Goal: Task Accomplishment & Management: Manage account settings

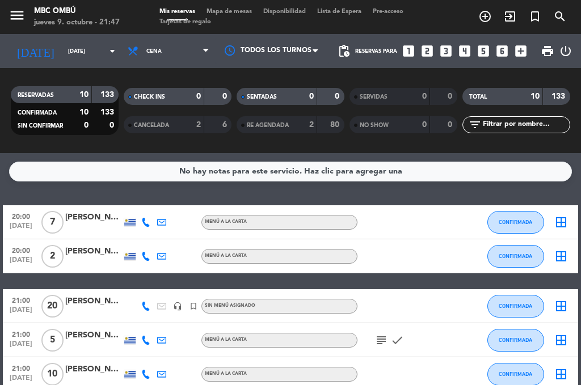
scroll to position [170, 0]
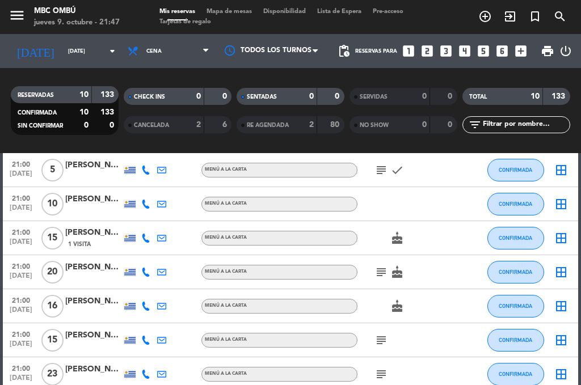
click at [377, 271] on icon "subject" at bounding box center [381, 273] width 14 height 14
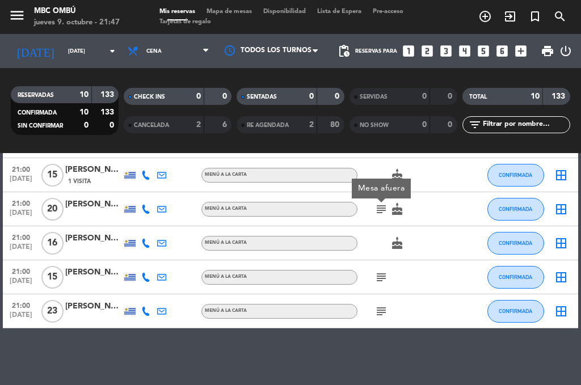
click at [378, 284] on div "subject" at bounding box center [404, 276] width 95 height 33
click at [380, 273] on icon "subject" at bounding box center [381, 278] width 14 height 14
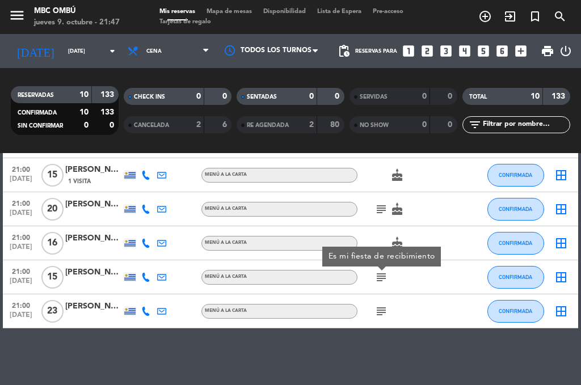
click at [382, 317] on icon "subject" at bounding box center [381, 312] width 14 height 14
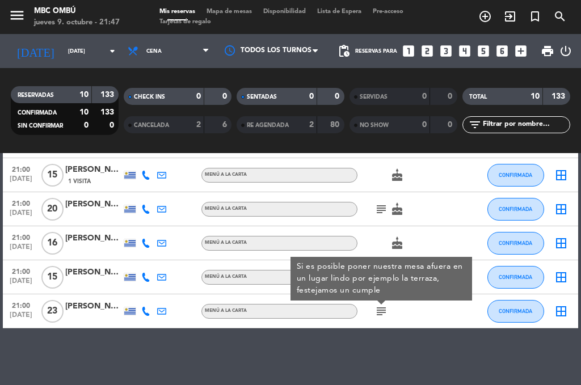
scroll to position [0, 0]
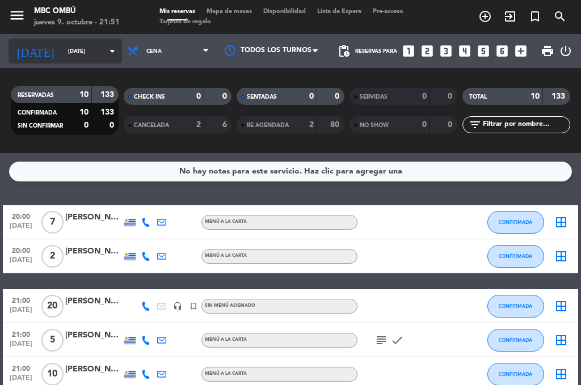
click at [62, 50] on input "[DATE]" at bounding box center [99, 52] width 74 height 18
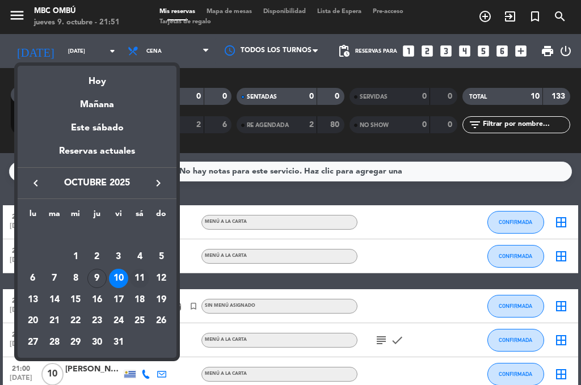
click at [148, 279] on div "11" at bounding box center [139, 278] width 19 height 19
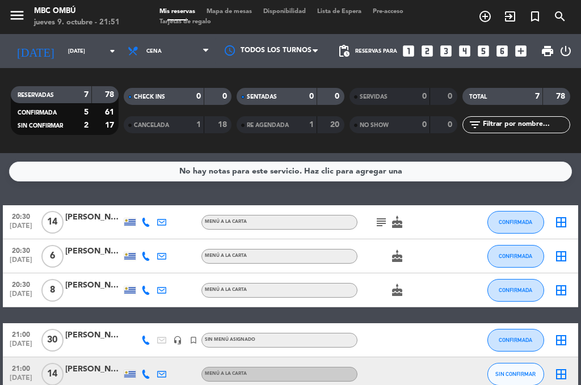
scroll to position [113, 0]
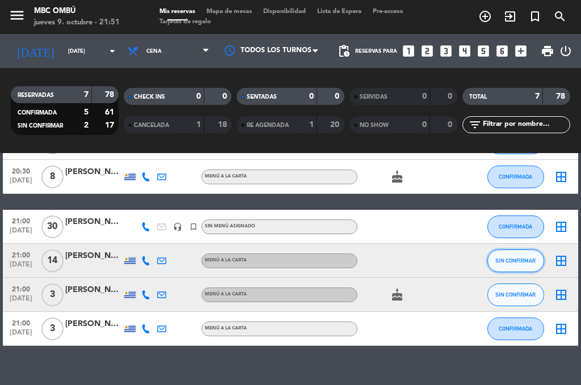
click at [520, 265] on button "SIN CONFIRMAR" at bounding box center [515, 261] width 57 height 23
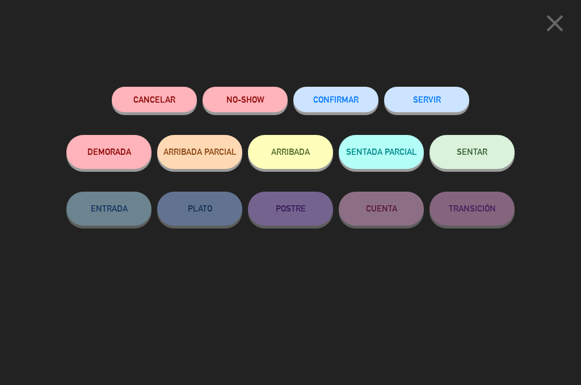
click at [322, 106] on button "CONFIRMAR" at bounding box center [335, 100] width 85 height 26
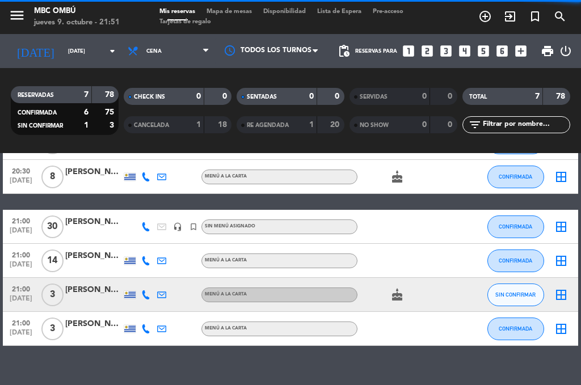
scroll to position [131, 0]
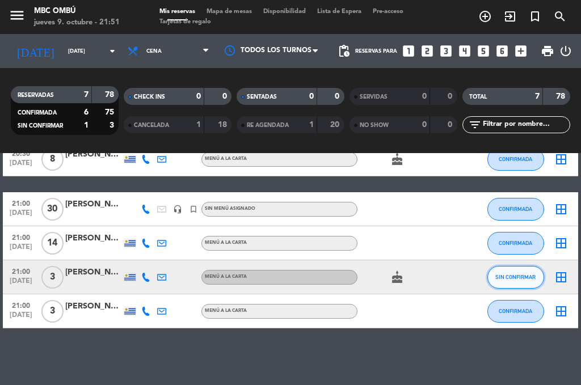
click at [503, 278] on span "SIN CONFIRMAR" at bounding box center [515, 277] width 40 height 6
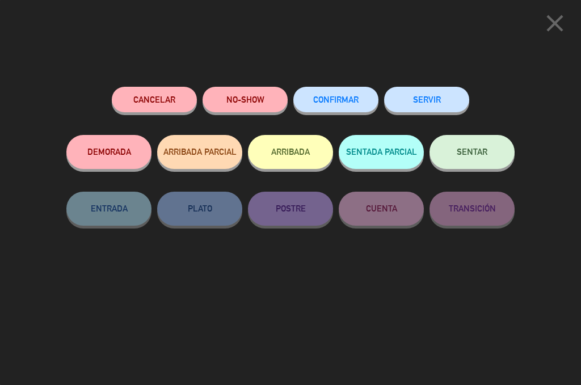
click at [332, 99] on span "CONFIRMAR" at bounding box center [335, 100] width 45 height 10
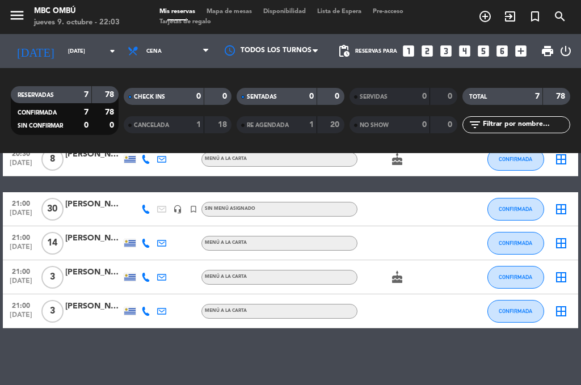
scroll to position [0, 0]
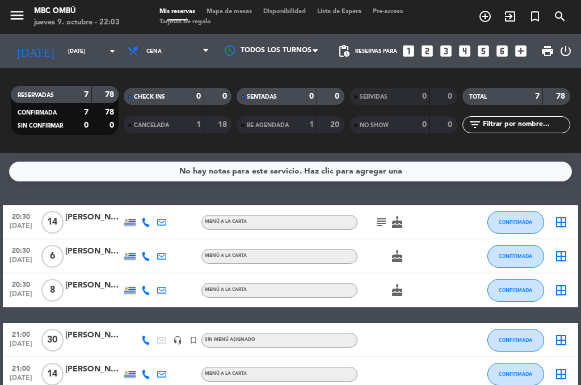
click at [377, 222] on icon "subject" at bounding box center [381, 223] width 14 height 14
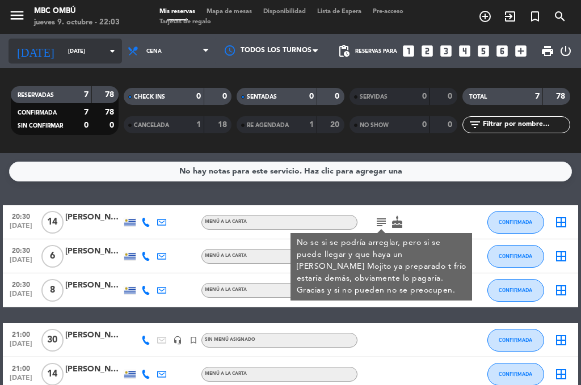
click at [71, 51] on input "[DATE]" at bounding box center [99, 52] width 74 height 18
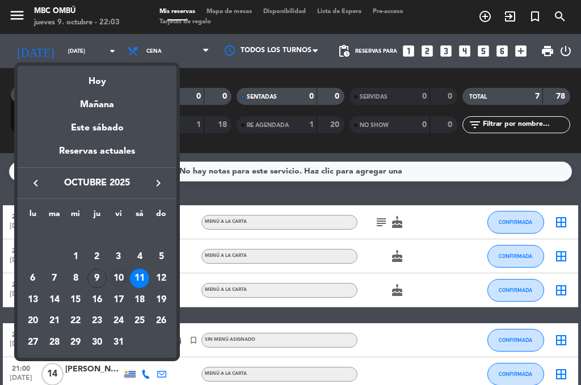
click at [113, 276] on div "10" at bounding box center [118, 278] width 19 height 19
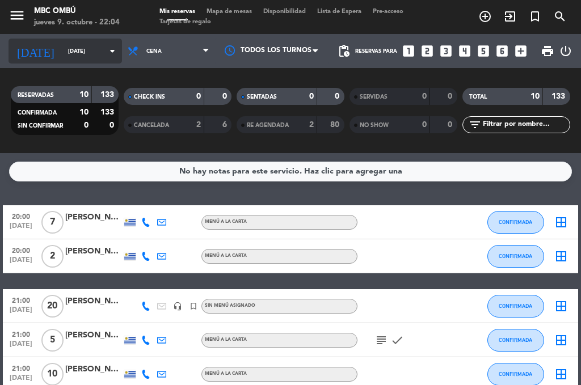
click at [65, 48] on input "[DATE]" at bounding box center [99, 52] width 74 height 18
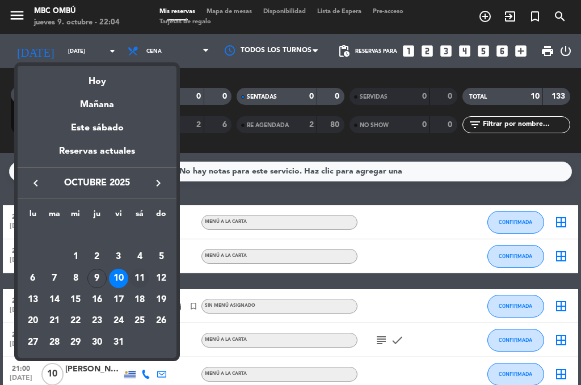
click at [138, 276] on div "11" at bounding box center [139, 278] width 19 height 19
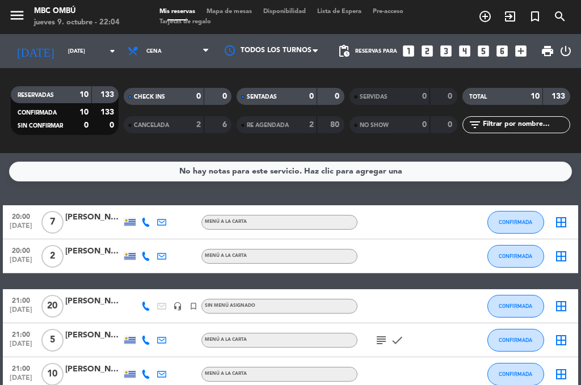
type input "[DATE]"
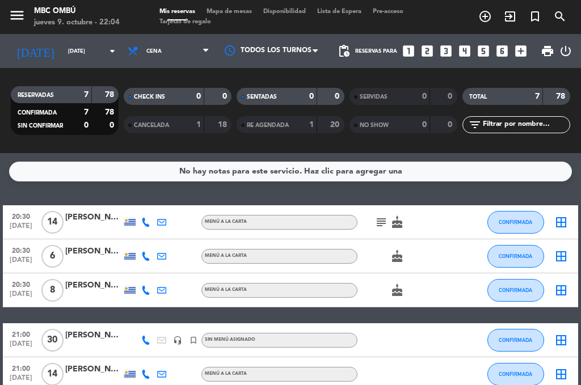
click at [362, 15] on div "Mis reservas Mapa de mesas Disponibilidad Lista de Espera Pre-acceso Tarjetas d…" at bounding box center [290, 17] width 273 height 20
click at [359, 7] on div "Mis reservas Mapa de mesas Disponibilidad Lista de Espera Pre-acceso Tarjetas d…" at bounding box center [290, 17] width 273 height 20
click at [360, 11] on span "Lista de Espera" at bounding box center [339, 12] width 56 height 6
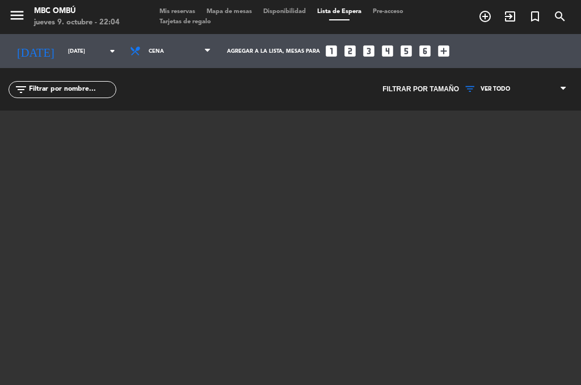
click at [162, 9] on span "Mis reservas" at bounding box center [177, 12] width 47 height 6
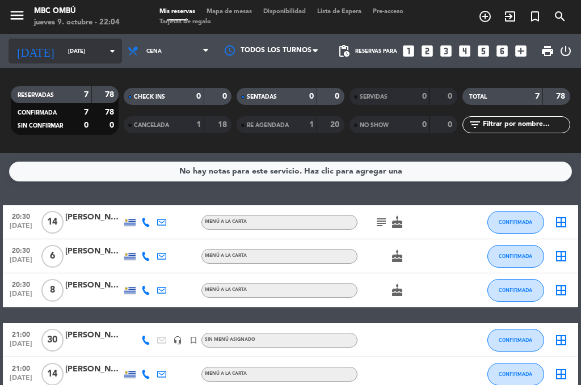
click at [65, 50] on input "[DATE]" at bounding box center [99, 52] width 74 height 18
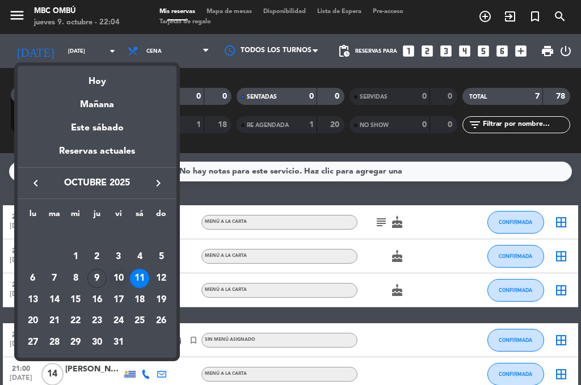
click at [121, 276] on div "10" at bounding box center [118, 278] width 19 height 19
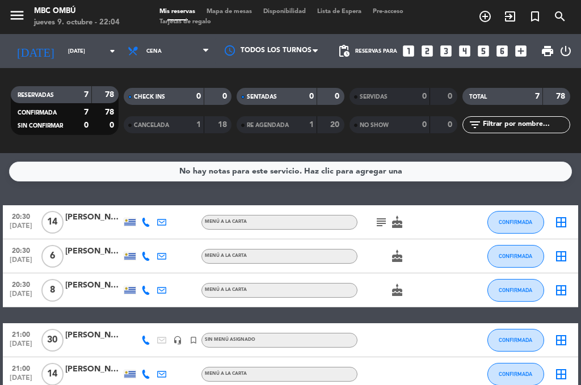
type input "[DATE]"
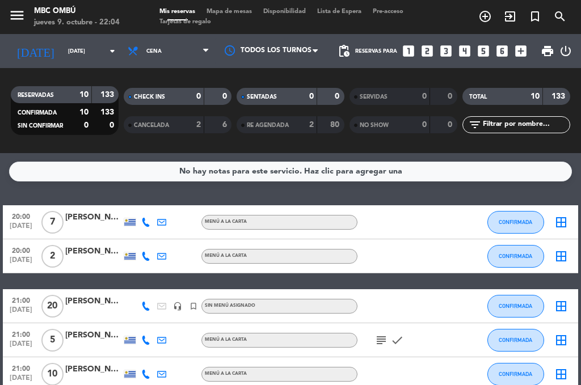
scroll to position [113, 0]
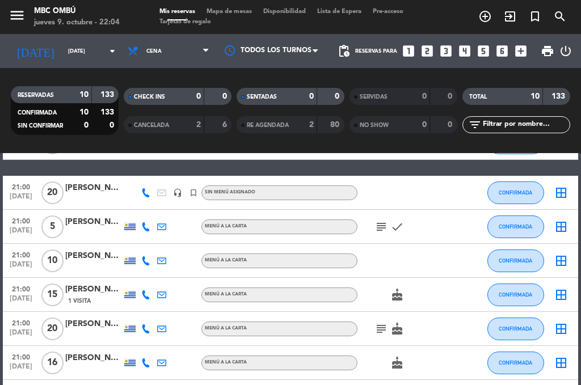
click at [332, 12] on span "Lista de Espera" at bounding box center [339, 12] width 56 height 6
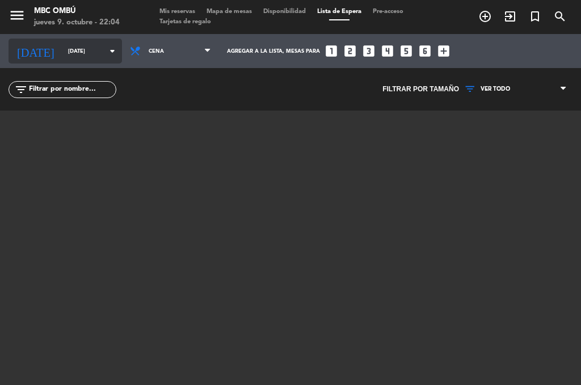
click at [62, 50] on input "[DATE]" at bounding box center [99, 52] width 74 height 18
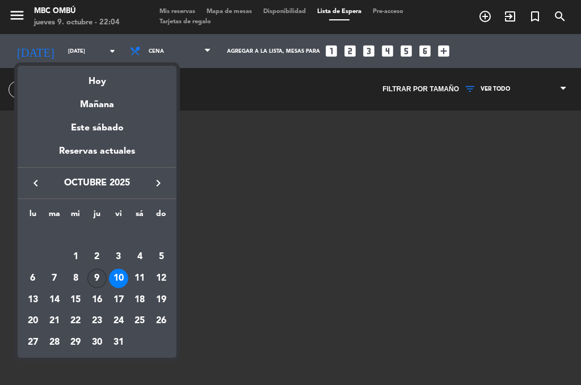
click at [99, 283] on div "9" at bounding box center [96, 278] width 19 height 19
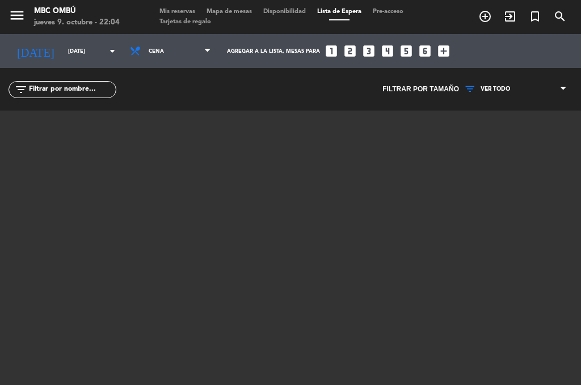
type input "[DEMOGRAPHIC_DATA][DATE]"
click at [174, 11] on span "Mis reservas" at bounding box center [177, 12] width 47 height 6
